Goal: Information Seeking & Learning: Learn about a topic

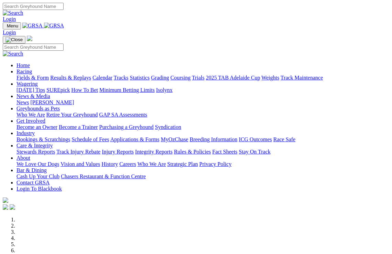
scroll to position [158, 0]
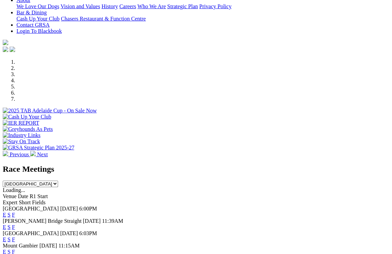
click at [15, 212] on link "F" at bounding box center [13, 215] width 3 height 6
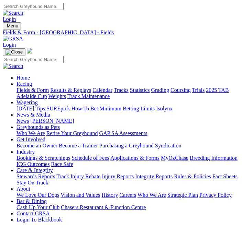
scroll to position [0, 0]
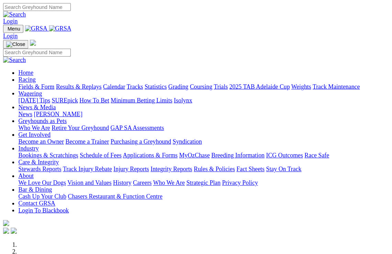
scroll to position [157, 0]
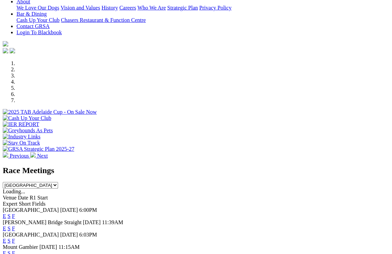
click at [15, 214] on link "F" at bounding box center [13, 217] width 3 height 6
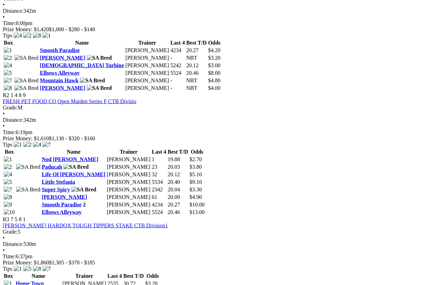
scroll to position [376, 0]
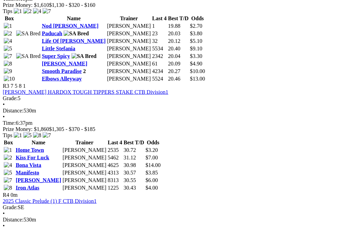
scroll to position [509, 5]
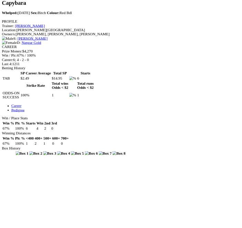
scroll to position [256, 0]
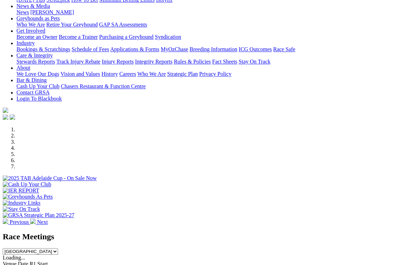
scroll to position [90, 0]
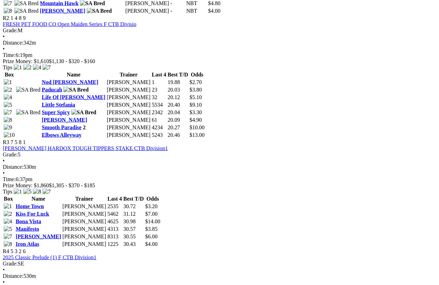
scroll to position [452, 0]
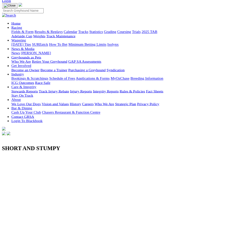
scroll to position [44, 0]
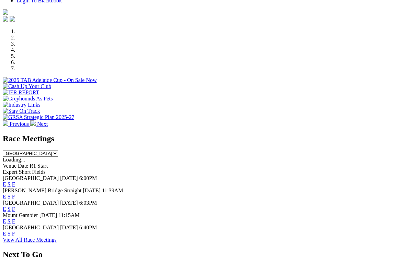
scroll to position [188, 0]
click at [15, 182] on link "F" at bounding box center [13, 185] width 3 height 6
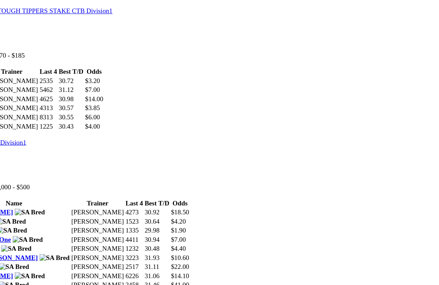
scroll to position [566, 39]
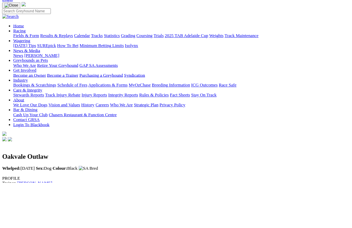
scroll to position [46, 0]
